Goal: Task Accomplishment & Management: Use online tool/utility

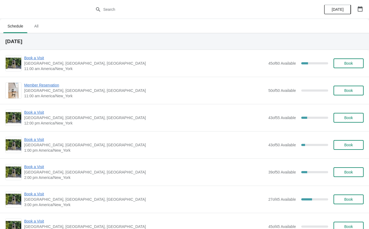
click at [37, 59] on span "Book a Visit" at bounding box center [145, 57] width 242 height 5
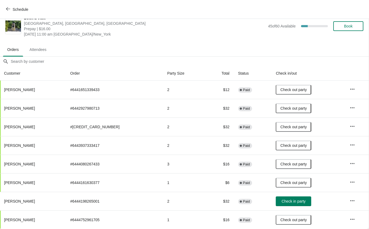
scroll to position [9, 0]
click at [286, 203] on span "Check in party" at bounding box center [294, 201] width 24 height 4
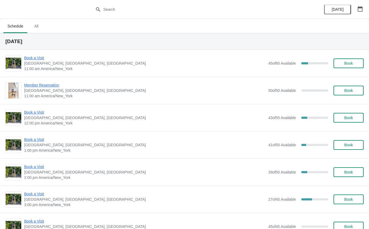
click at [36, 111] on span "Book a Visit" at bounding box center [145, 111] width 242 height 5
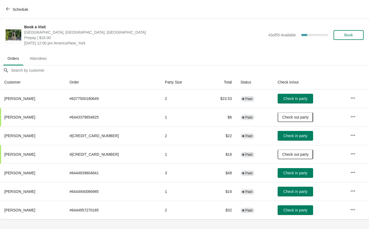
click at [285, 210] on span "Check in party" at bounding box center [296, 210] width 24 height 4
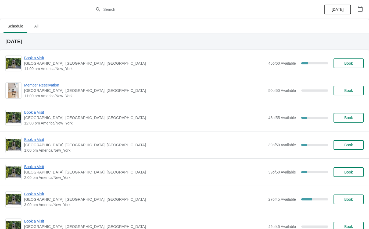
click at [37, 141] on span "Book a Visit" at bounding box center [145, 139] width 242 height 5
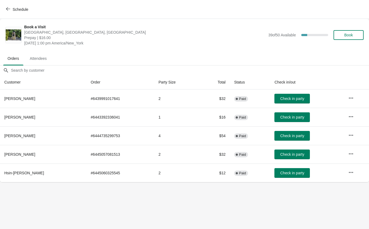
click at [284, 152] on span "Check in party" at bounding box center [293, 154] width 24 height 4
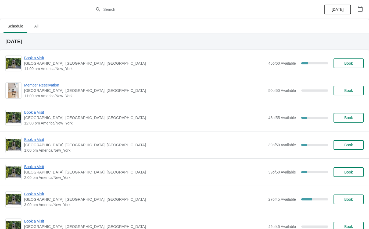
click at [36, 135] on div "Book a Visit [GEOGRAPHIC_DATA], [GEOGRAPHIC_DATA] 1:00 pm America/New_York 39 o…" at bounding box center [184, 144] width 369 height 27
click at [35, 137] on span "Book a Visit" at bounding box center [145, 139] width 242 height 5
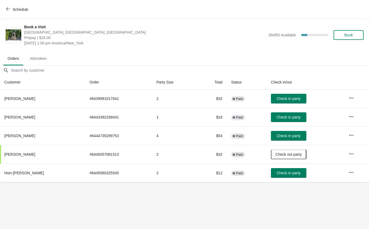
click at [288, 177] on button "Check in party" at bounding box center [289, 173] width 36 height 10
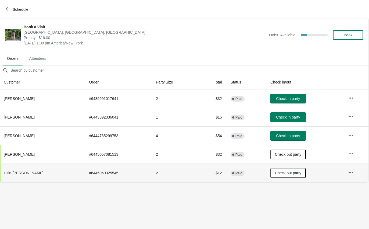
scroll to position [0, 0]
